Goal: Task Accomplishment & Management: Complete application form

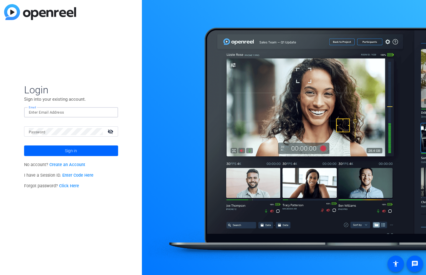
click at [56, 109] on input "Email" at bounding box center [71, 112] width 85 height 7
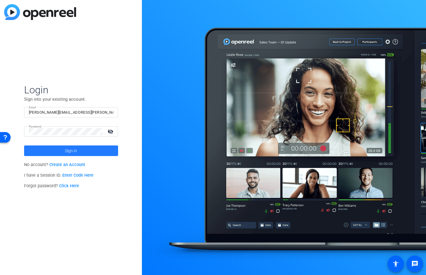
click at [72, 153] on span "Sign in" at bounding box center [71, 150] width 12 height 15
click at [112, 132] on mat-icon "visibility_off" at bounding box center [111, 131] width 14 height 9
click at [64, 113] on input "[PERSON_NAME][EMAIL_ADDRESS][PERSON_NAME][DOMAIN_NAME]" at bounding box center [71, 112] width 85 height 7
click at [76, 149] on span "Sign in" at bounding box center [71, 150] width 12 height 15
click at [69, 154] on span "Sign in" at bounding box center [71, 150] width 12 height 15
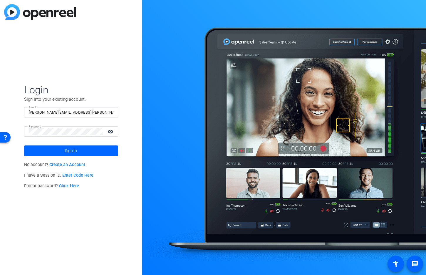
click at [94, 114] on input "[PERSON_NAME][EMAIL_ADDRESS][PERSON_NAME][DOMAIN_NAME]" at bounding box center [71, 112] width 85 height 7
drag, startPoint x: 100, startPoint y: 114, endPoint x: 9, endPoint y: 112, distance: 90.9
click at [9, 112] on div "Login Sign into your existing account. Email [PERSON_NAME][EMAIL_ADDRESS][PERSO…" at bounding box center [71, 137] width 142 height 275
type input "g"
click at [64, 113] on input "Email" at bounding box center [71, 112] width 85 height 7
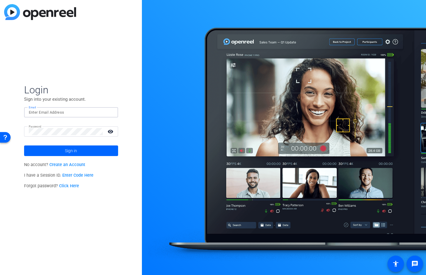
type input "[PERSON_NAME][EMAIL_ADDRESS][PERSON_NAME][DOMAIN_NAME]"
click at [0, 127] on html "Accessibility Screen-Reader Guide, Feedback, and Issue Reporting | New window L…" at bounding box center [213, 137] width 426 height 275
click at [24, 145] on button "Sign in" at bounding box center [71, 150] width 94 height 11
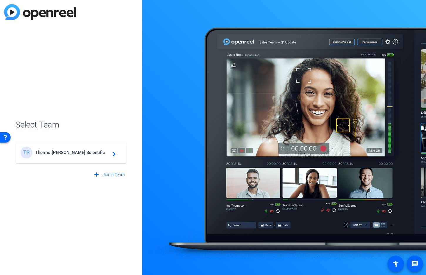
click at [84, 155] on span "Thermo [PERSON_NAME] Scientific" at bounding box center [72, 152] width 74 height 5
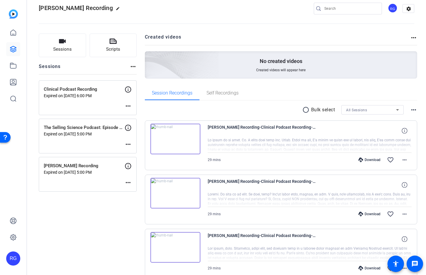
scroll to position [16, 0]
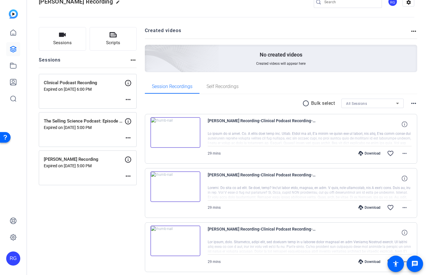
click at [133, 61] on mat-icon "more_horiz" at bounding box center [133, 59] width 7 height 7
click at [132, 61] on div at bounding box center [213, 137] width 426 height 275
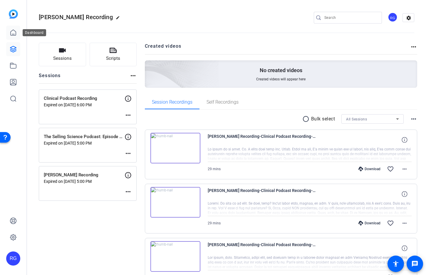
click at [8, 34] on link at bounding box center [13, 33] width 14 height 14
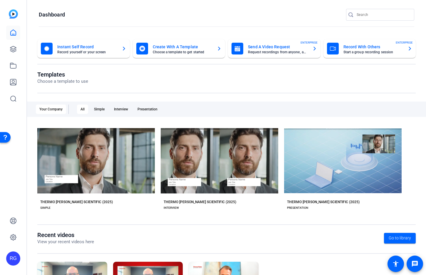
click at [379, 49] on mat-card-title "Record With Others" at bounding box center [374, 46] width 60 height 7
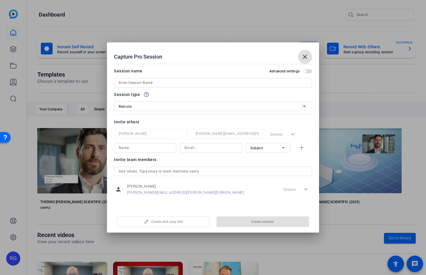
click at [165, 87] on div at bounding box center [213, 82] width 189 height 9
click at [164, 83] on input at bounding box center [213, 82] width 189 height 7
click at [307, 73] on div "Session name Advanced settings" at bounding box center [213, 77] width 198 height 20
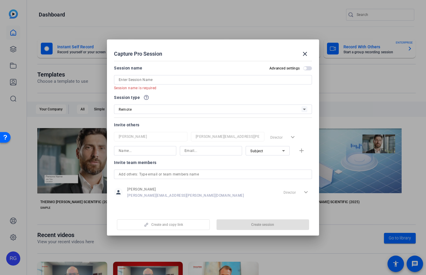
click at [309, 67] on span "button" at bounding box center [307, 68] width 9 height 4
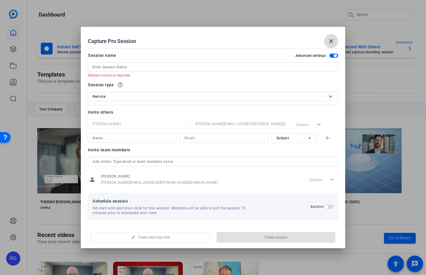
click at [331, 40] on mat-icon "close" at bounding box center [331, 41] width 7 height 7
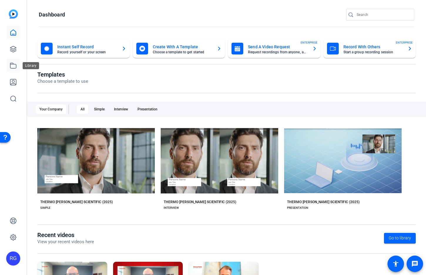
click at [9, 68] on link at bounding box center [13, 66] width 14 height 14
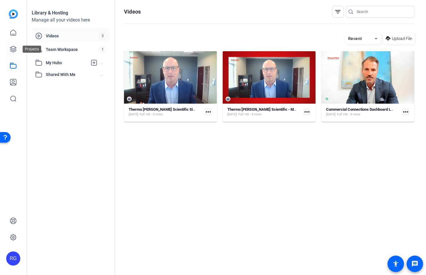
click at [14, 51] on icon at bounding box center [13, 49] width 7 height 7
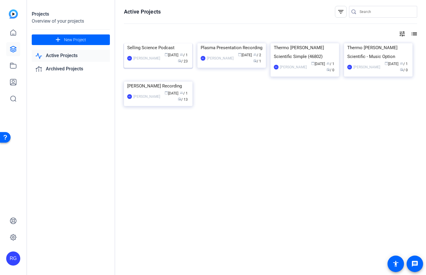
click at [148, 64] on div "RG [PERSON_NAME] calendar_today [DATE] group / 1 radio / 23" at bounding box center [158, 58] width 62 height 12
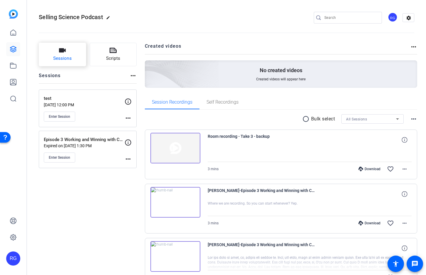
click at [63, 55] on span "Sessions" at bounding box center [62, 58] width 19 height 7
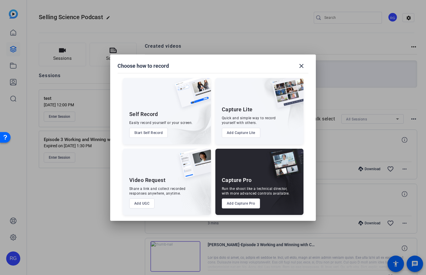
click at [244, 202] on button "Add Capture Pro" at bounding box center [241, 203] width 39 height 10
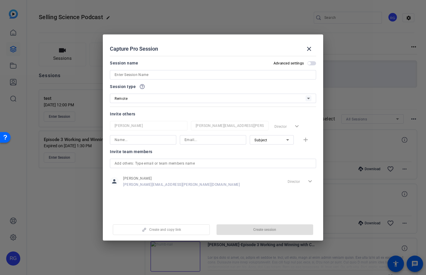
click at [190, 72] on input at bounding box center [213, 74] width 197 height 7
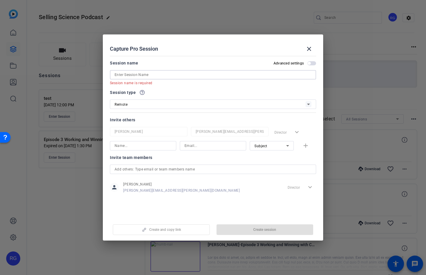
paste input "Record podcast intro, outro, commercials"
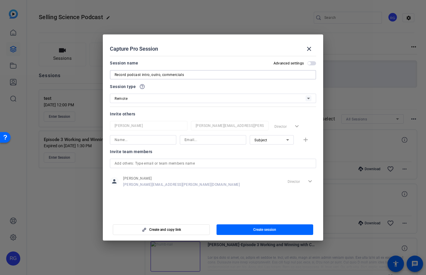
type input "Record podcast intro, outro, commercials"
click at [311, 63] on span "button" at bounding box center [312, 63] width 9 height 4
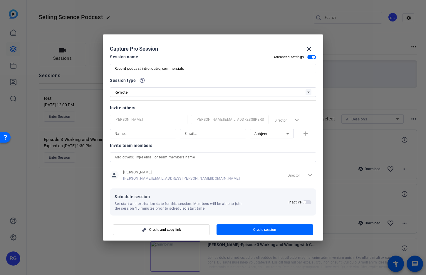
scroll to position [11, 0]
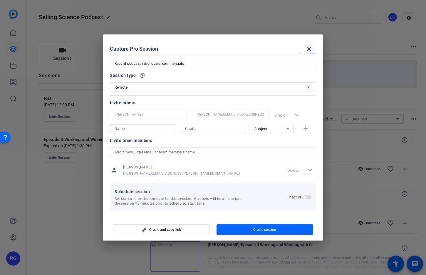
click at [152, 128] on input at bounding box center [143, 128] width 57 height 7
type input "[PERSON_NAME]"
click at [202, 129] on input at bounding box center [213, 128] width 57 height 7
paste input "[PERSON_NAME][EMAIL_ADDRESS][PERSON_NAME][DOMAIN_NAME]"
type input "[PERSON_NAME][EMAIL_ADDRESS][PERSON_NAME][DOMAIN_NAME]"
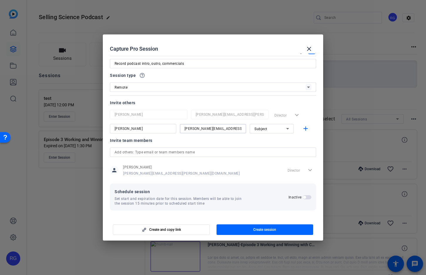
click at [225, 163] on div "person [PERSON_NAME] [PERSON_NAME][EMAIL_ADDRESS][PERSON_NAME][DOMAIN_NAME] Dir…" at bounding box center [213, 170] width 206 height 15
click at [306, 129] on mat-icon "add" at bounding box center [305, 128] width 7 height 7
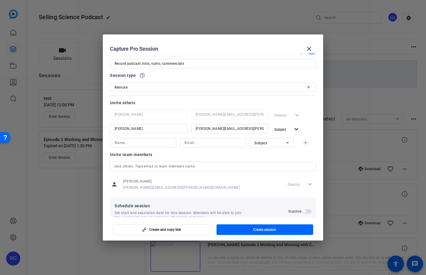
scroll to position [25, 0]
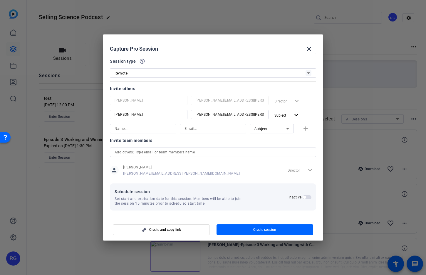
click at [308, 198] on span "button" at bounding box center [307, 197] width 9 height 4
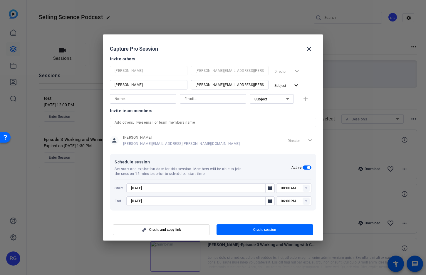
click at [305, 187] on rect at bounding box center [306, 187] width 7 height 7
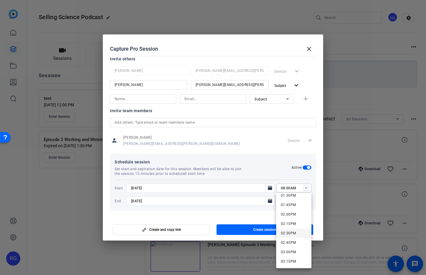
scroll to position [515, 0]
click at [288, 229] on span "02:30PM" at bounding box center [288, 230] width 15 height 4
type input "02:30PM"
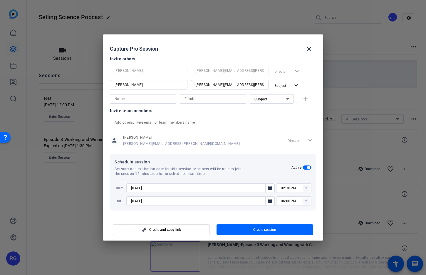
click at [306, 202] on rect at bounding box center [306, 200] width 7 height 7
click at [201, 201] on input "[DATE]" at bounding box center [197, 200] width 133 height 7
click at [271, 203] on icon "Open calendar" at bounding box center [270, 200] width 5 height 7
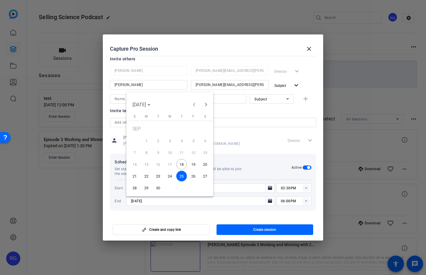
click at [189, 166] on span "19" at bounding box center [193, 164] width 11 height 11
type input "[DATE]"
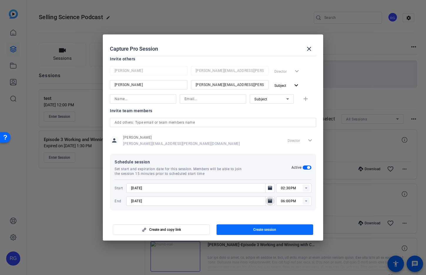
click at [266, 230] on span "Create session" at bounding box center [264, 229] width 23 height 5
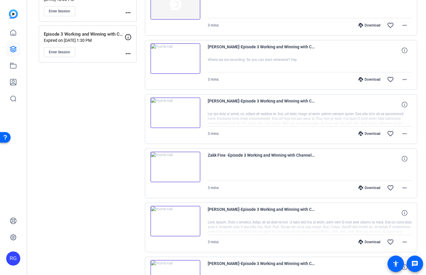
scroll to position [0, 0]
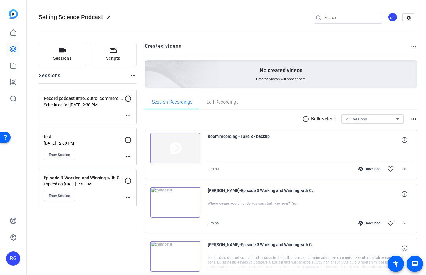
click at [128, 157] on mat-icon "more_horiz" at bounding box center [128, 156] width 7 height 7
click at [134, 172] on span "Archive Session" at bounding box center [142, 171] width 27 height 7
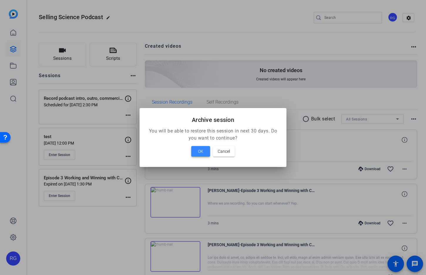
click at [202, 148] on span "OK" at bounding box center [200, 151] width 5 height 7
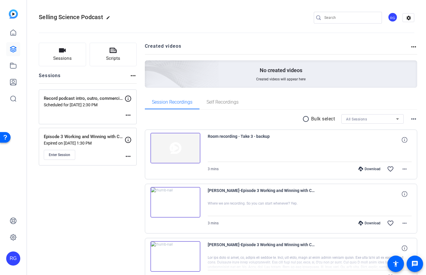
click at [127, 157] on mat-icon "more_horiz" at bounding box center [128, 156] width 7 height 7
click at [134, 173] on span "Archive Session" at bounding box center [142, 171] width 27 height 7
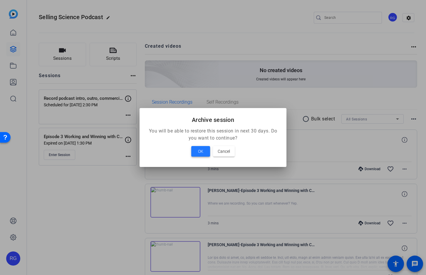
click at [200, 152] on span "OK" at bounding box center [200, 151] width 5 height 7
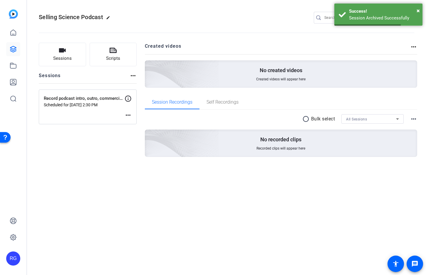
click at [96, 110] on div "Record podcast intro, outro, commercials Scheduled for [DATE] 2:30 PM more_horiz" at bounding box center [88, 106] width 98 height 35
